Goal: Information Seeking & Learning: Learn about a topic

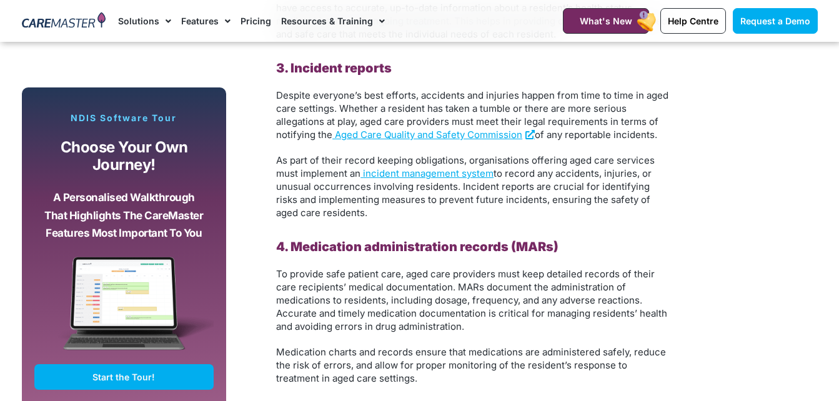
scroll to position [1664, 0]
drag, startPoint x: 277, startPoint y: 158, endPoint x: 484, endPoint y: 207, distance: 212.5
click at [484, 207] on p "As part of their record keeping obligations, organisations offering aged care s…" at bounding box center [473, 186] width 394 height 66
copy p "As part of their record keeping obligations, organisations offering aged care s…"
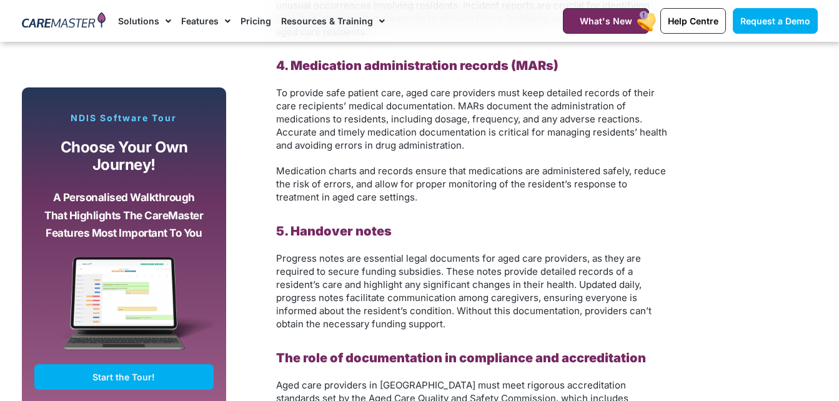
scroll to position [1846, 0]
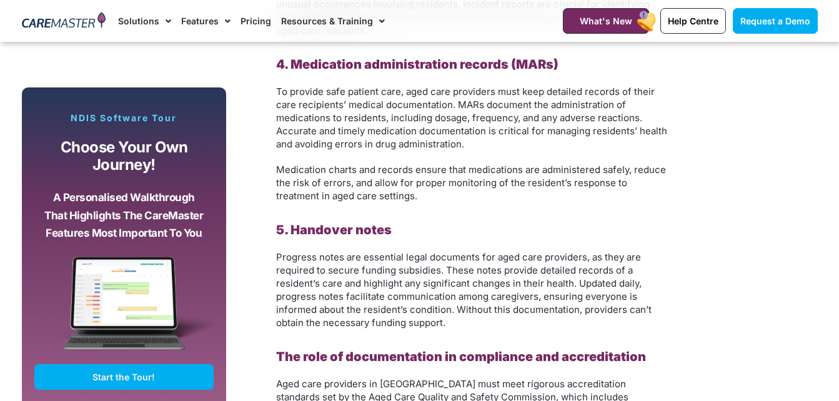
click at [586, 177] on span "Medication charts and records ensure that medications are administered safely, …" at bounding box center [471, 183] width 390 height 38
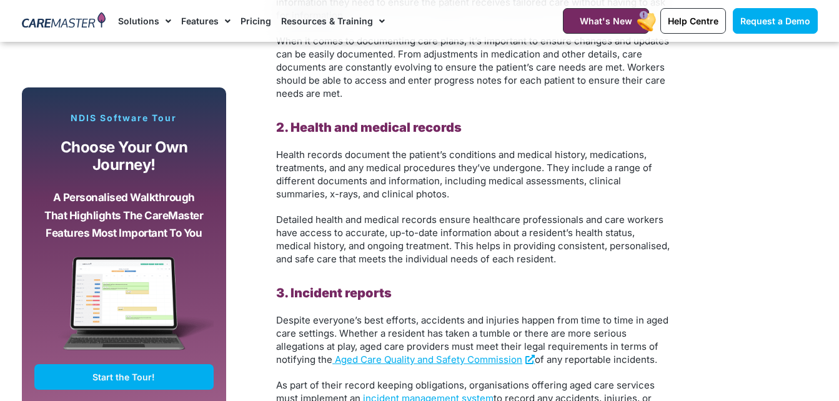
scroll to position [1447, 0]
